Goal: Transaction & Acquisition: Book appointment/travel/reservation

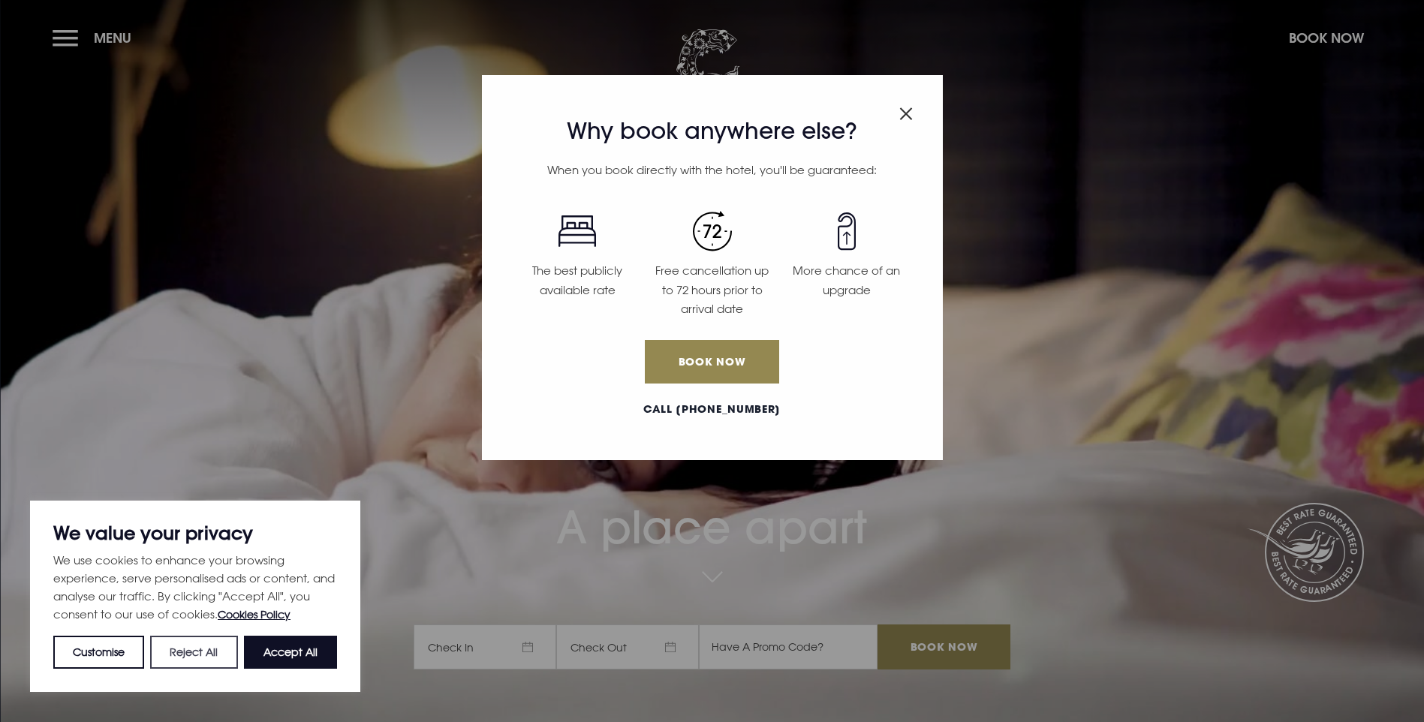
click at [221, 648] on button "Reject All" at bounding box center [193, 652] width 87 height 33
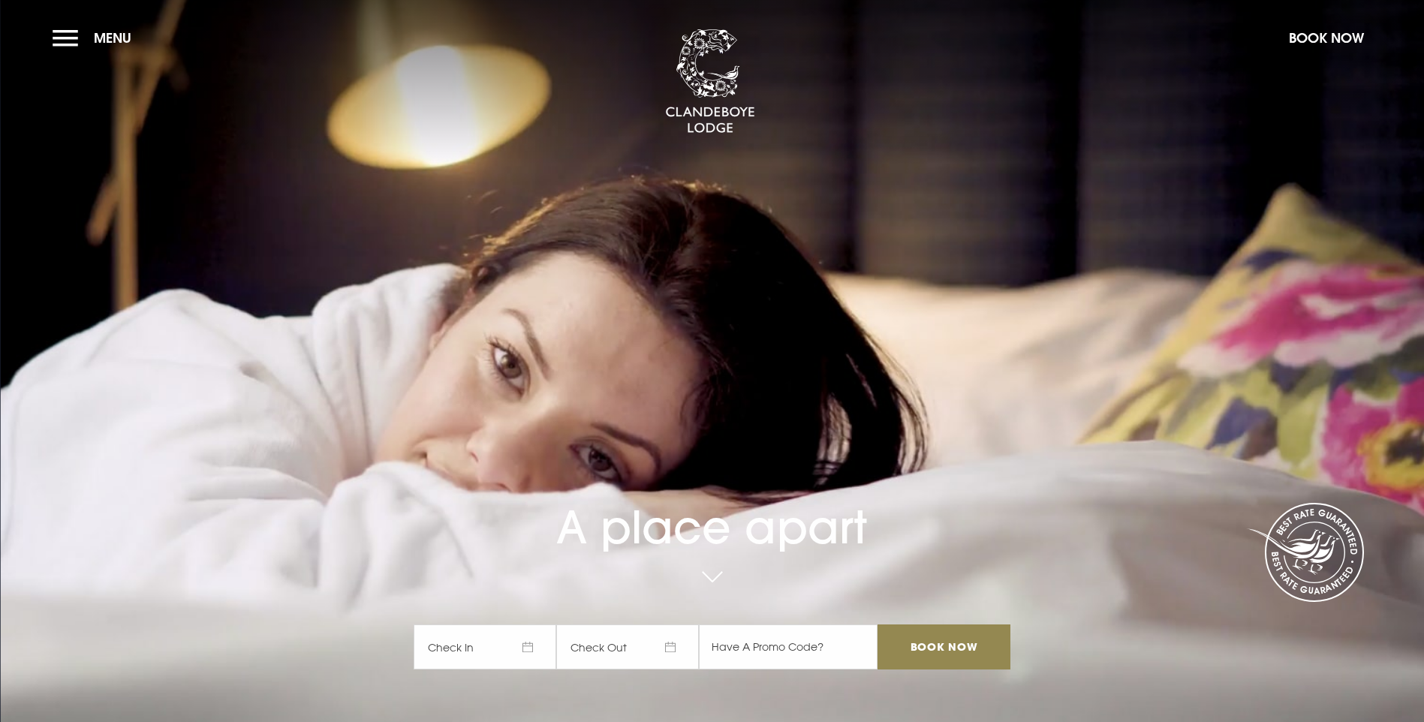
click at [482, 624] on span "Check In" at bounding box center [485, 646] width 143 height 45
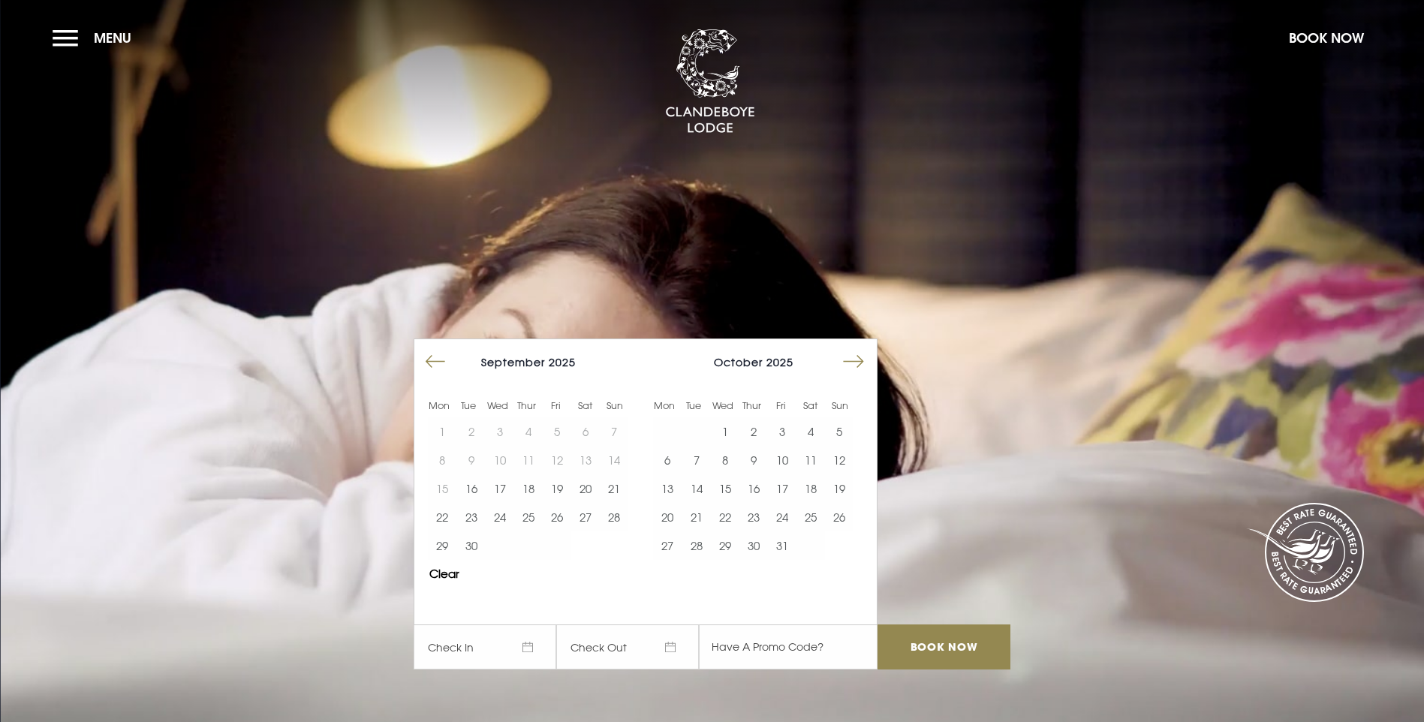
click at [860, 348] on button "Move forward to switch to the next month." at bounding box center [853, 362] width 29 height 29
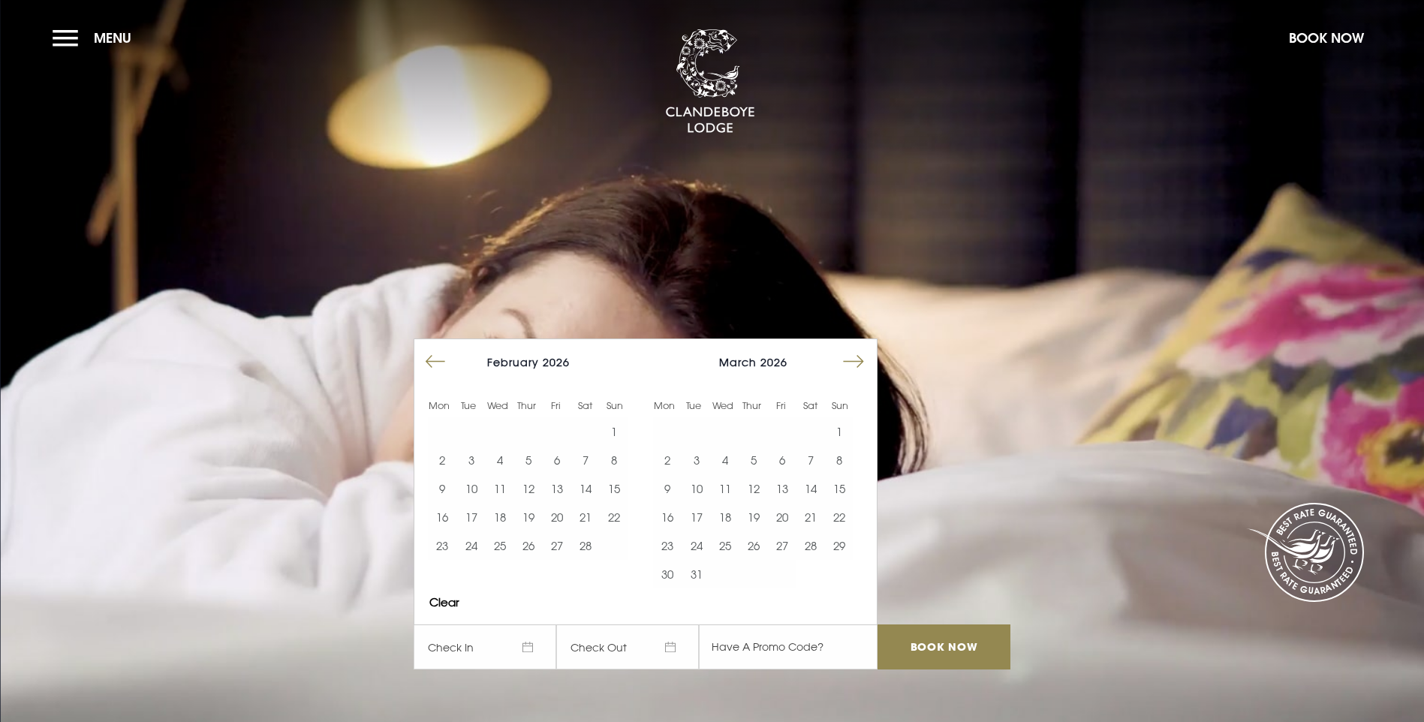
click at [444, 348] on button "Move backward to switch to the previous month." at bounding box center [435, 362] width 29 height 29
click at [564, 531] on button "30" at bounding box center [557, 545] width 29 height 29
click at [588, 531] on button "31" at bounding box center [585, 545] width 29 height 29
click at [862, 348] on button "Move forward to switch to the next month." at bounding box center [853, 362] width 29 height 29
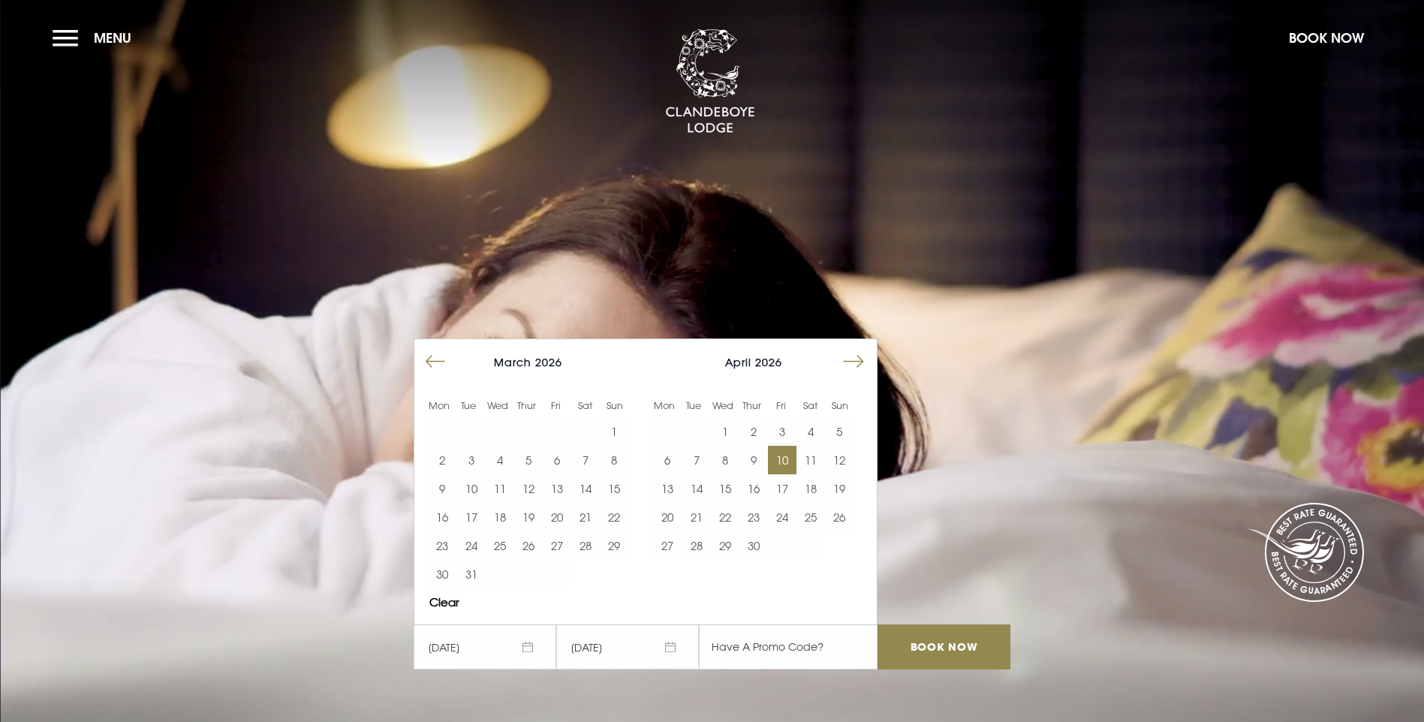
click at [791, 446] on button "10" at bounding box center [782, 460] width 29 height 29
click at [814, 446] on button "11" at bounding box center [810, 460] width 29 height 29
click at [939, 624] on input "Book Now" at bounding box center [943, 646] width 132 height 45
